Goal: Task Accomplishment & Management: Manage account settings

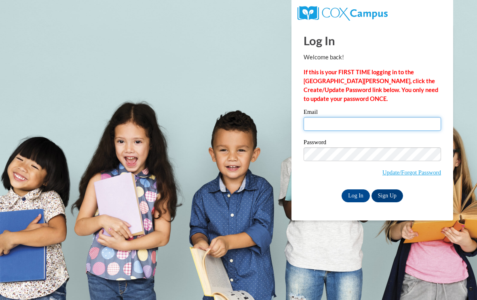
click at [397, 124] on input "Email" at bounding box center [371, 124] width 137 height 14
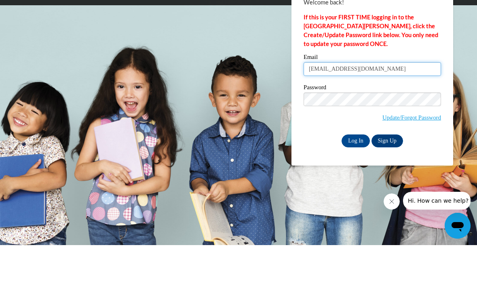
type input "[EMAIL_ADDRESS][DOMAIN_NAME]"
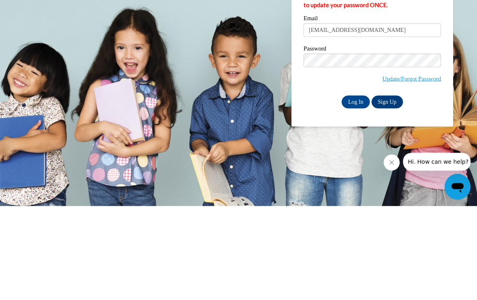
click at [361, 190] on input "Log In" at bounding box center [355, 196] width 28 height 13
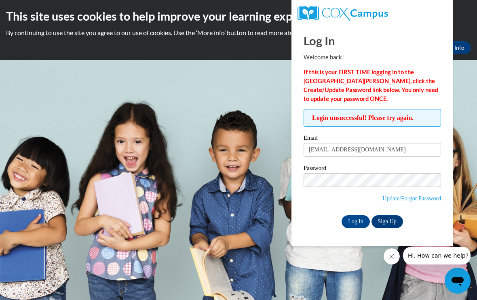
click at [413, 200] on link "Update/Forgot Password" at bounding box center [411, 198] width 59 height 6
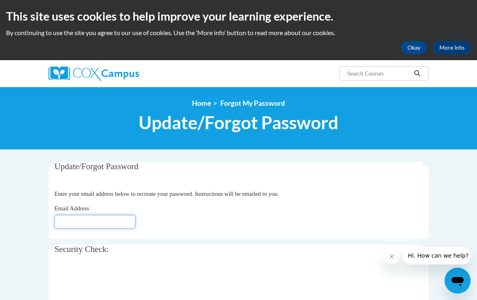
click at [92, 220] on input "Email Address" at bounding box center [95, 222] width 81 height 14
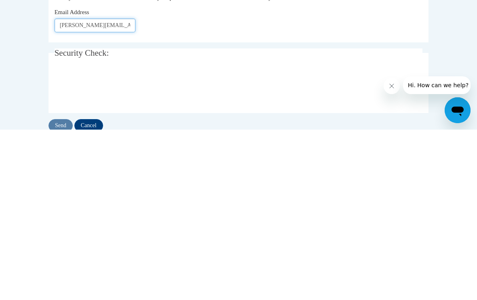
scroll to position [29, 0]
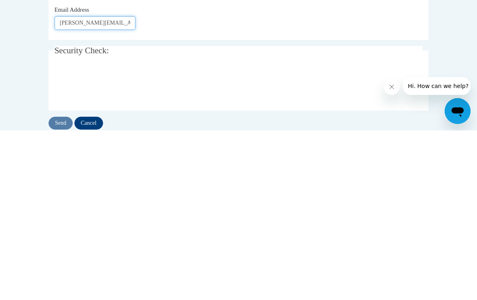
type input "[PERSON_NAME][EMAIL_ADDRESS][DOMAIN_NAME]"
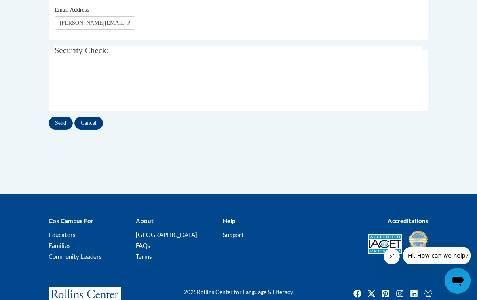
click at [61, 128] on input "Send" at bounding box center [60, 123] width 24 height 13
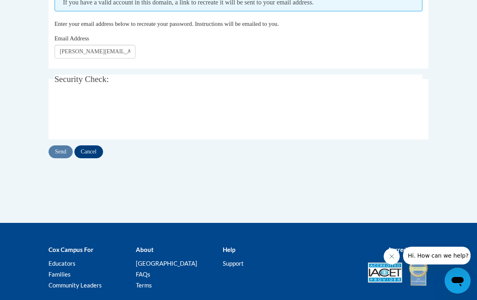
scroll to position [190, 0]
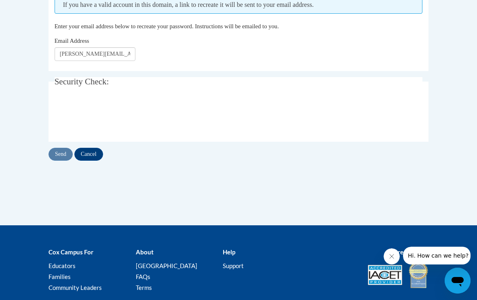
click at [88, 149] on input "Cancel" at bounding box center [88, 154] width 29 height 13
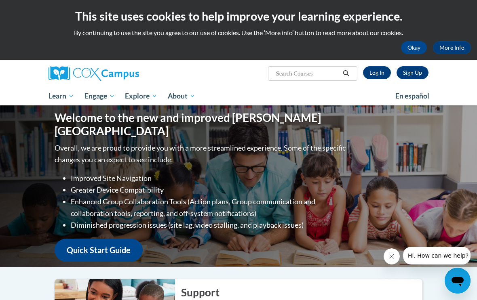
click at [375, 71] on link "Log In" at bounding box center [377, 72] width 28 height 13
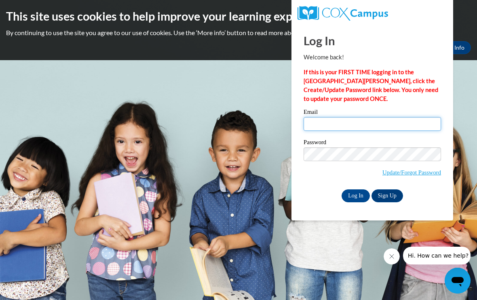
click at [408, 120] on input "Email" at bounding box center [371, 124] width 137 height 14
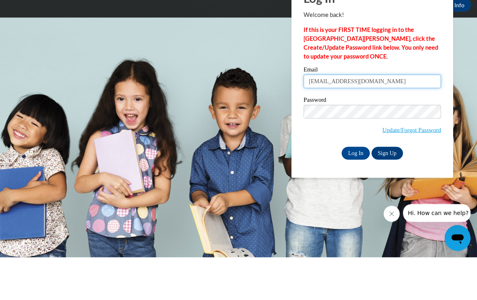
type input "jasminelashaun@hotmail.com"
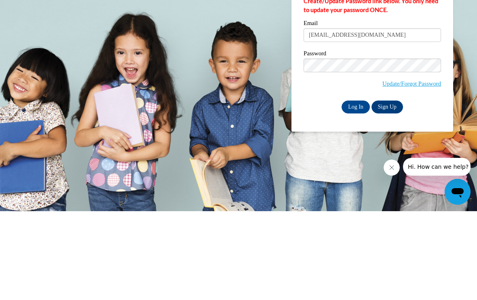
click at [356, 190] on input "Log In" at bounding box center [355, 196] width 28 height 13
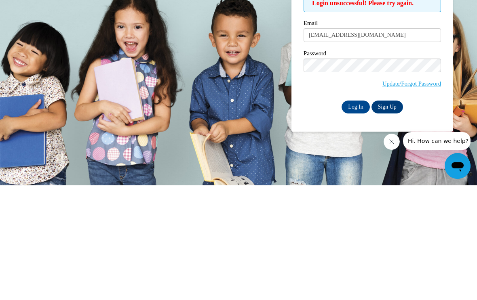
click at [353, 215] on input "Log In" at bounding box center [355, 221] width 28 height 13
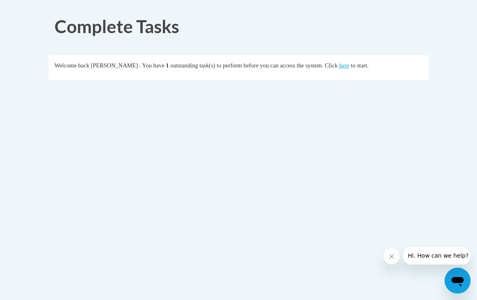
click at [340, 68] on link "here" at bounding box center [344, 65] width 10 height 6
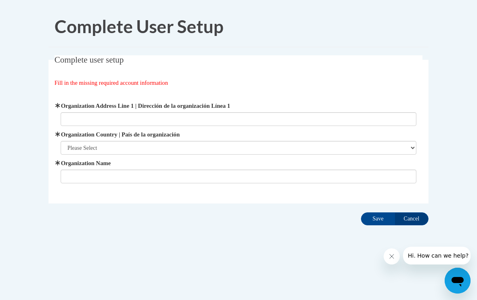
click at [408, 216] on input "Cancel" at bounding box center [411, 219] width 34 height 13
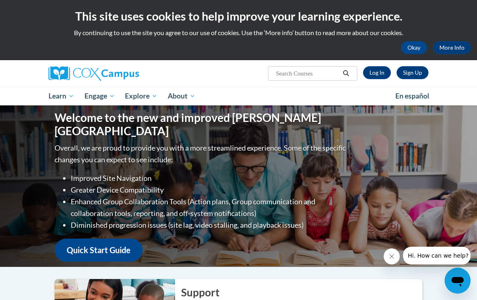
click at [410, 47] on button "Okay" at bounding box center [414, 47] width 26 height 13
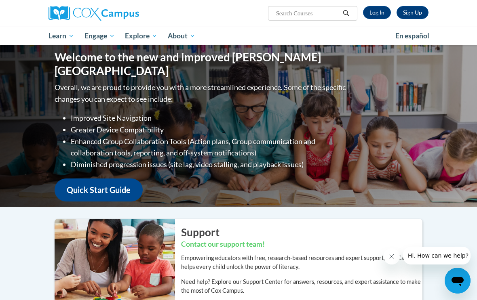
click at [374, 14] on link "Log In" at bounding box center [377, 12] width 28 height 13
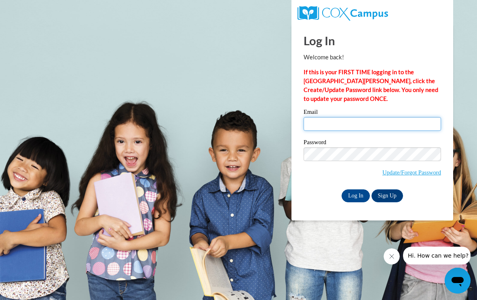
click at [373, 130] on input "Email" at bounding box center [371, 124] width 137 height 14
